Goal: Go to known website: Go to known website

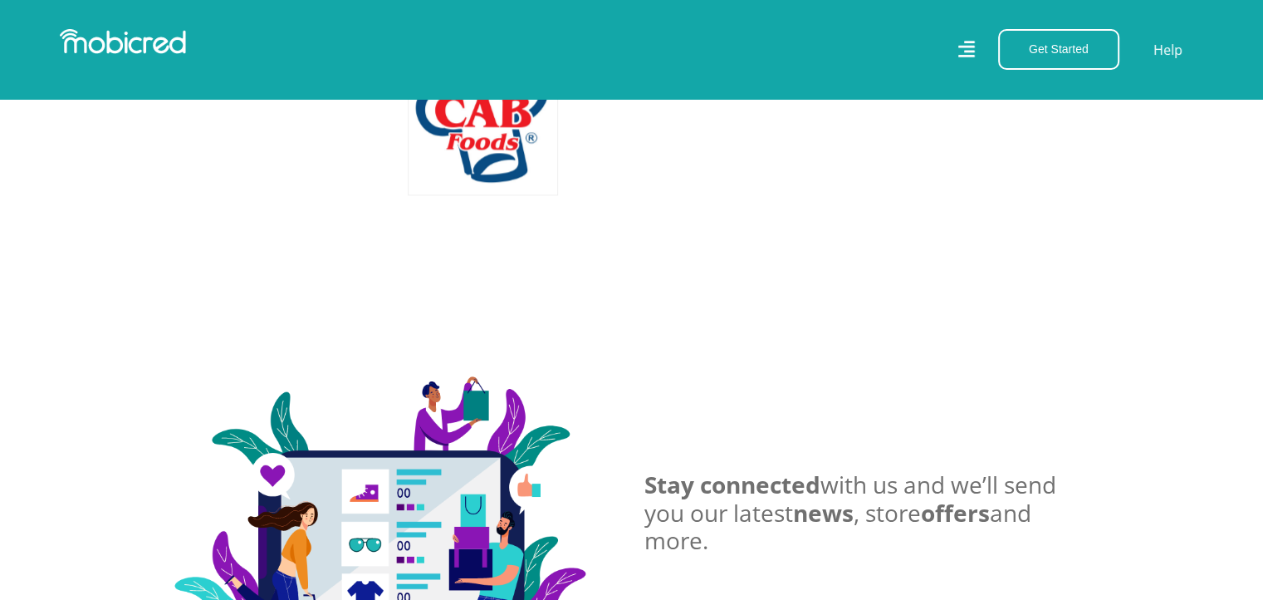
scroll to position [2256, 0]
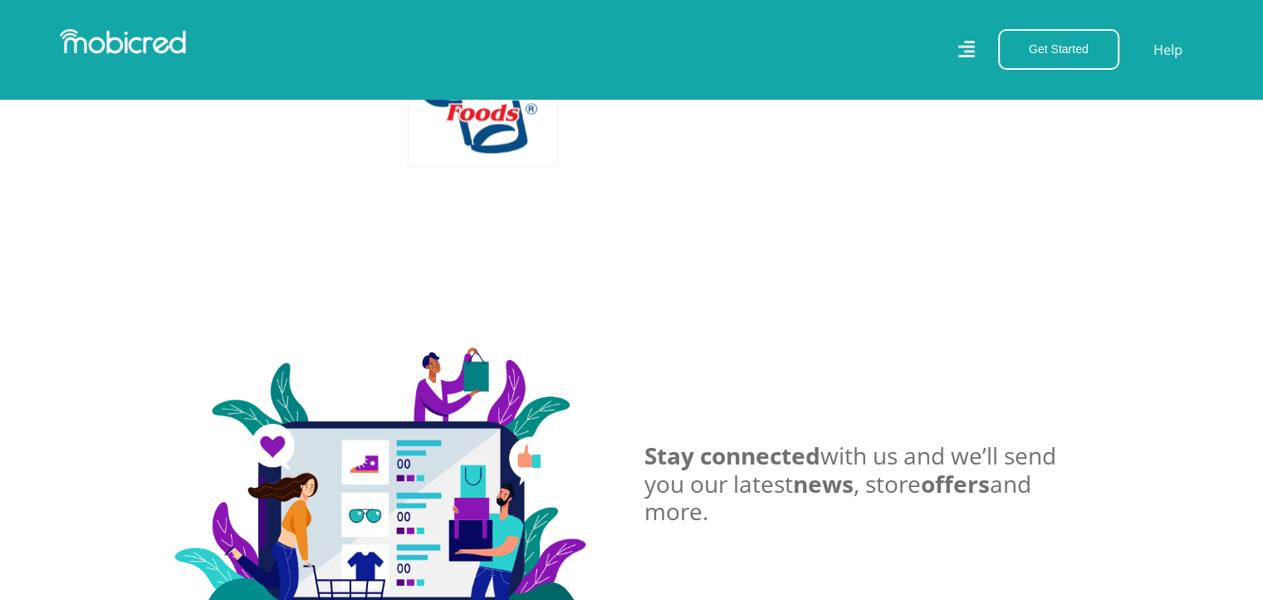
click at [1246, 401] on section "Stay connected with us and we’ll send you our latest news , store offers and mo…" at bounding box center [631, 496] width 1263 height 537
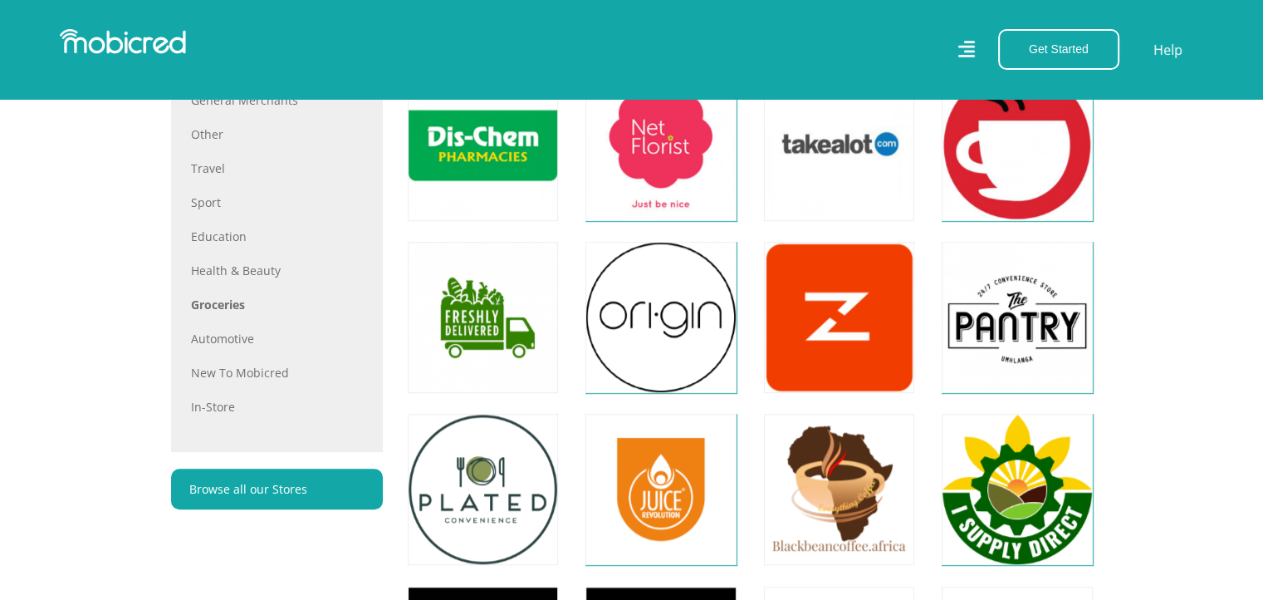
scroll to position [986, 0]
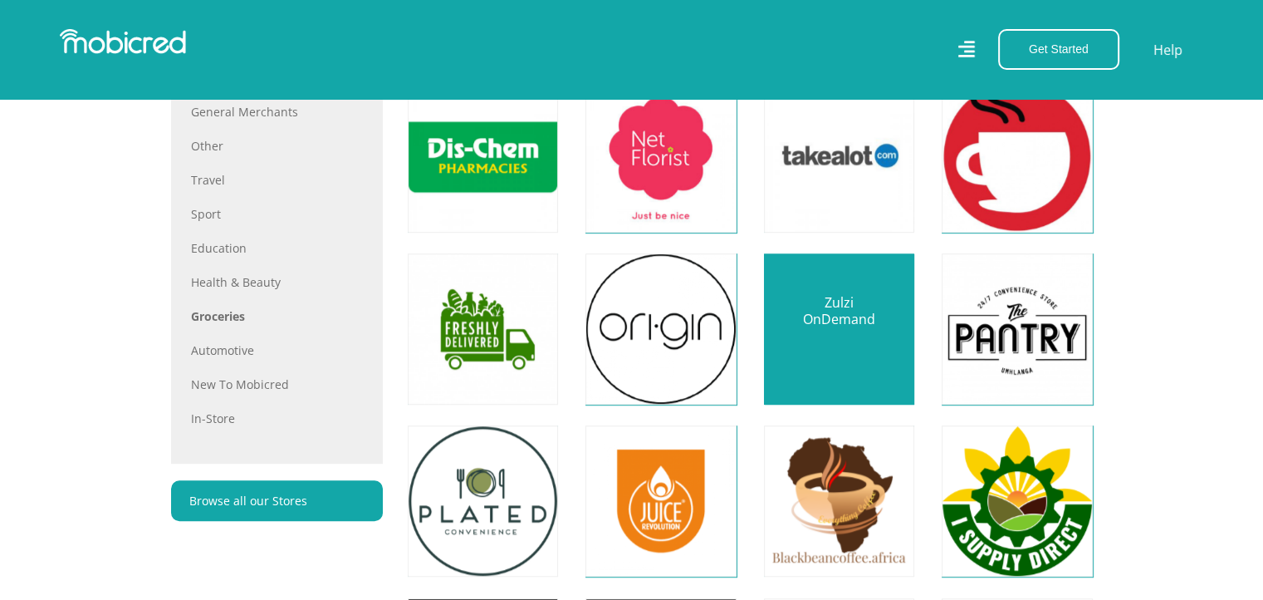
click at [871, 305] on link at bounding box center [839, 329] width 177 height 177
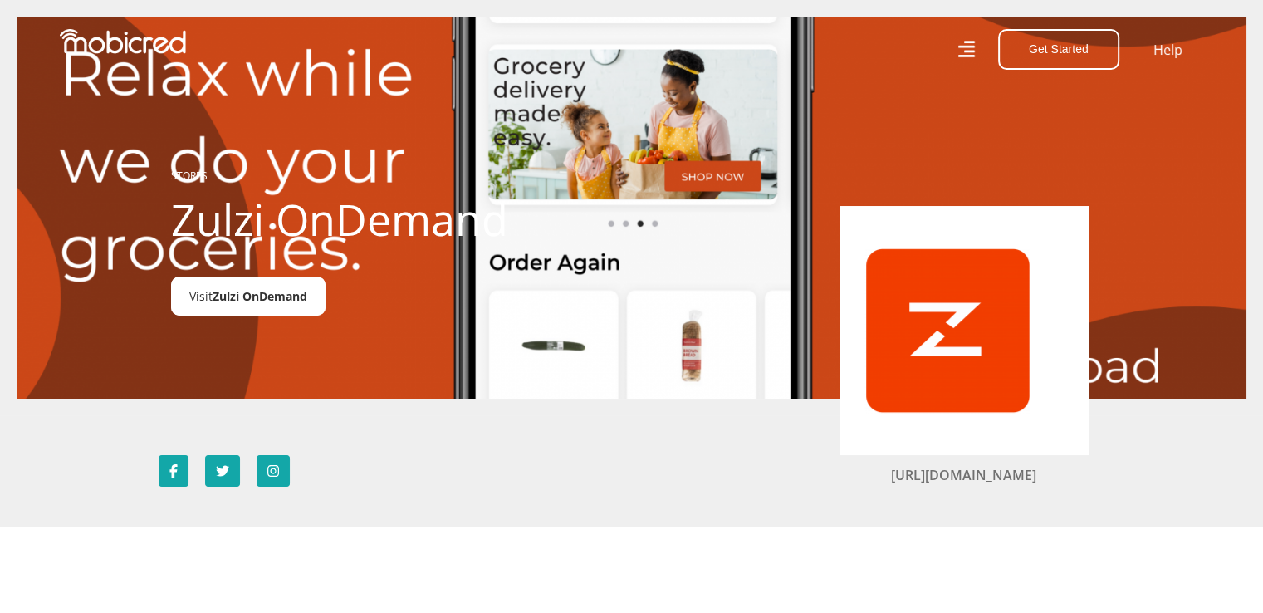
click at [287, 291] on span "Zulzi OnDemand" at bounding box center [260, 296] width 95 height 16
